Goal: Transaction & Acquisition: Book appointment/travel/reservation

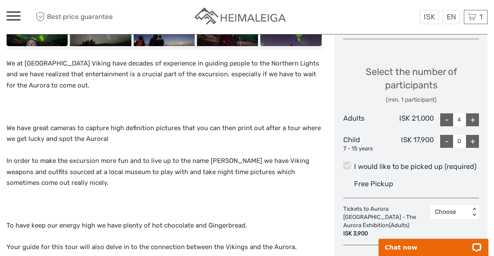
scroll to position [378, 0]
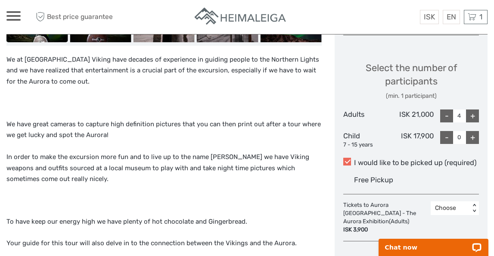
click at [347, 159] on span at bounding box center [348, 162] width 8 height 8
click at [354, 159] on input "I would like to be picked up (required)" at bounding box center [354, 159] width 0 height 0
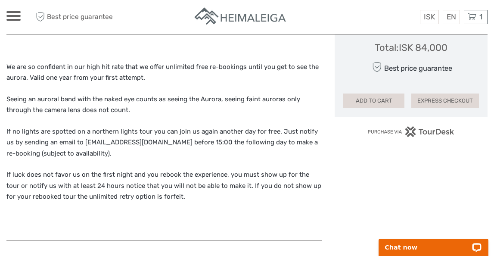
scroll to position [596, 0]
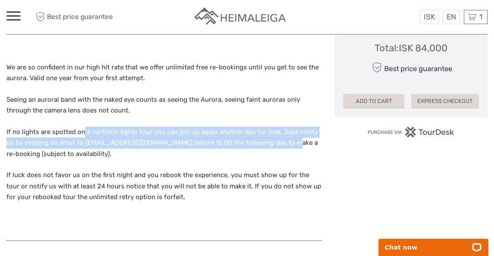
drag, startPoint x: 84, startPoint y: 132, endPoint x: 270, endPoint y: 145, distance: 186.6
click at [270, 145] on p "If no lights are spotted on a northern lights tour you can join us again anothe…" at bounding box center [164, 143] width 316 height 33
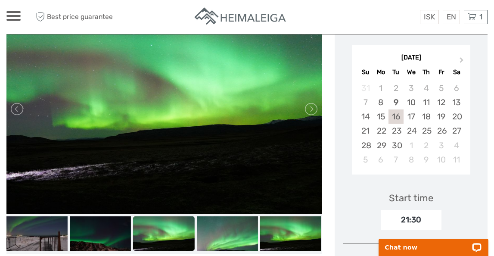
scroll to position [0, 0]
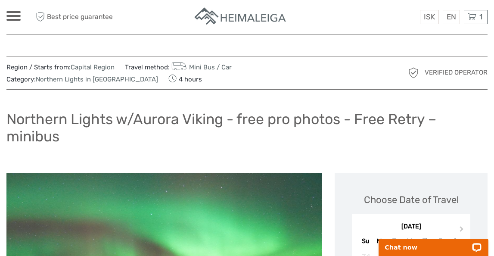
click at [255, 140] on h1 "Northern Lights w/Aurora Viking - free pro photos - Free Retry – minibus" at bounding box center [246, 127] width 481 height 35
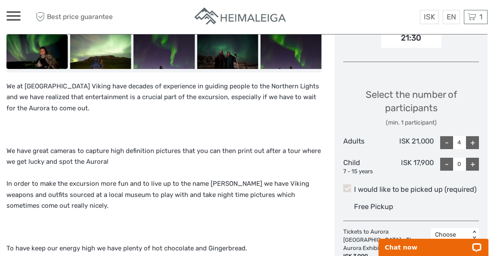
scroll to position [347, 0]
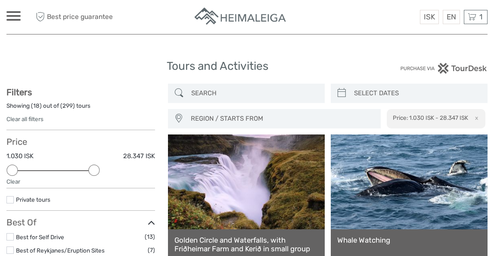
select select
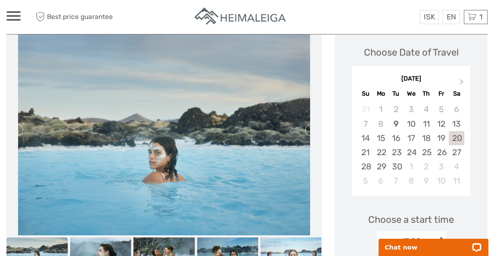
scroll to position [118, 0]
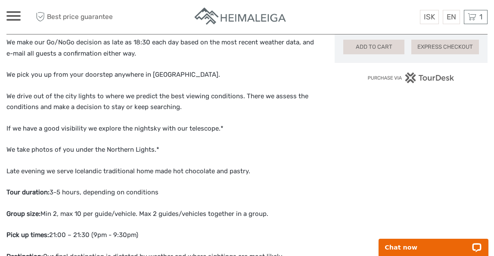
scroll to position [655, 0]
